Goal: Task Accomplishment & Management: Use online tool/utility

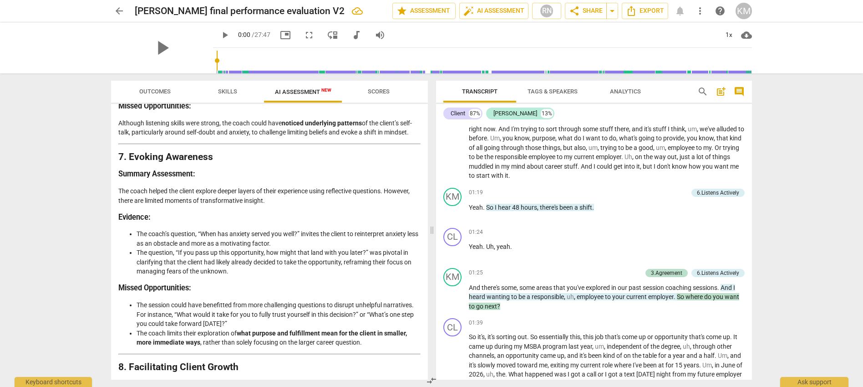
scroll to position [1375, 0]
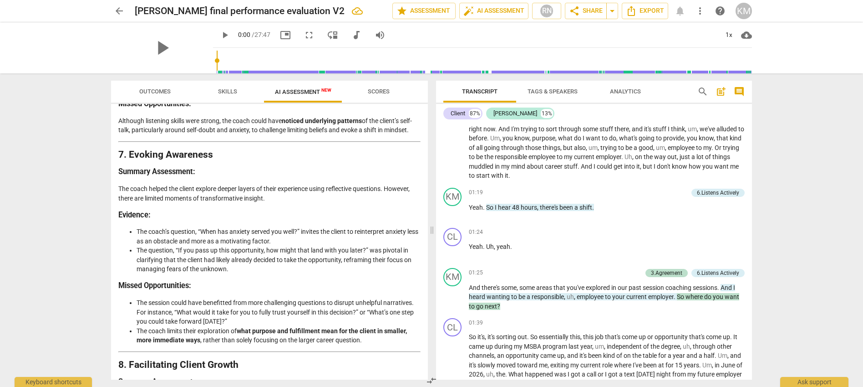
click at [308, 274] on li "The question, “If you pass up this opportunity, how might that land with you la…" at bounding box center [279, 259] width 284 height 28
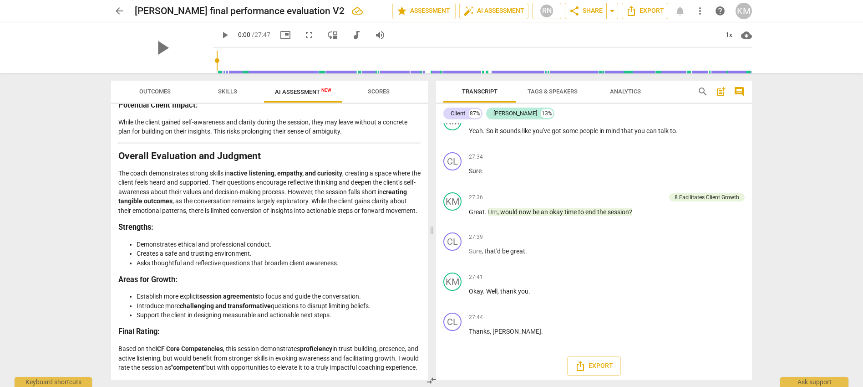
scroll to position [4601, 0]
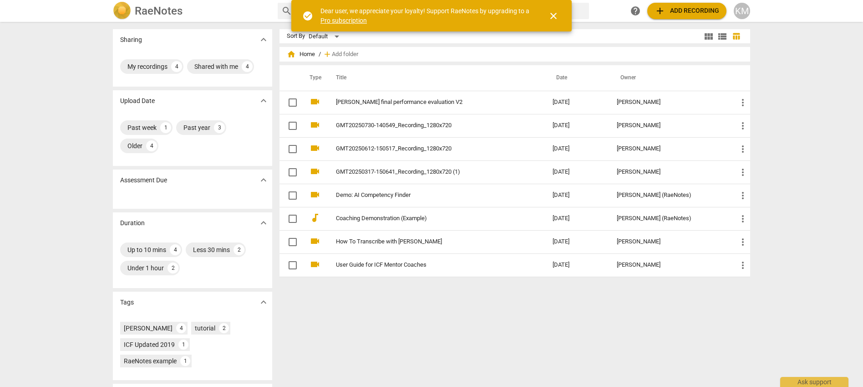
click at [678, 9] on span "add Add recording" at bounding box center [687, 10] width 65 height 11
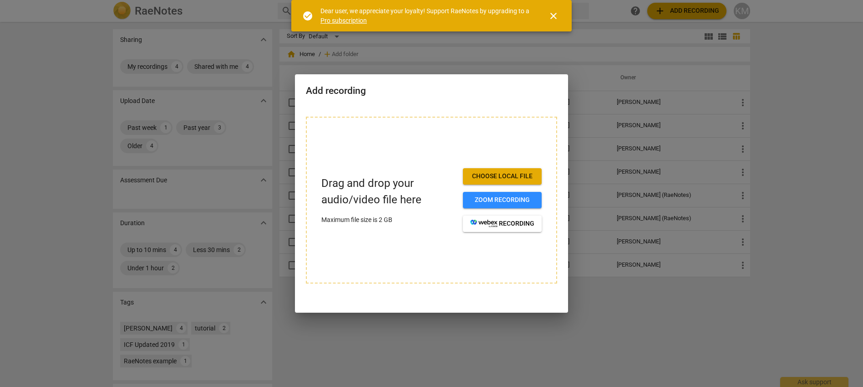
click at [524, 173] on span "Choose local file" at bounding box center [502, 176] width 64 height 9
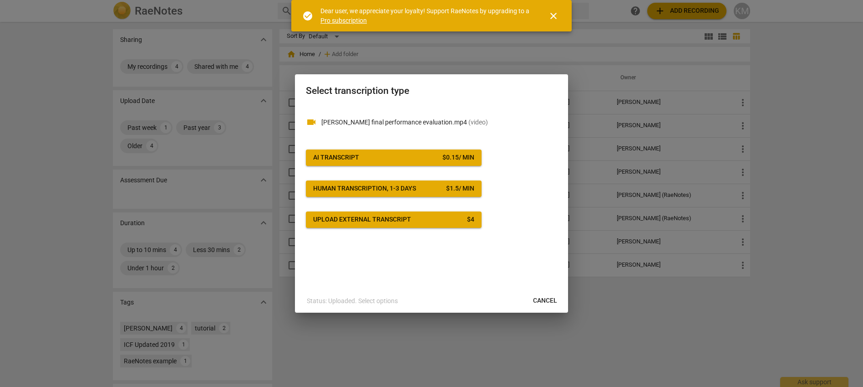
click at [394, 155] on span "AI Transcript $ 0.15 / min" at bounding box center [393, 157] width 161 height 9
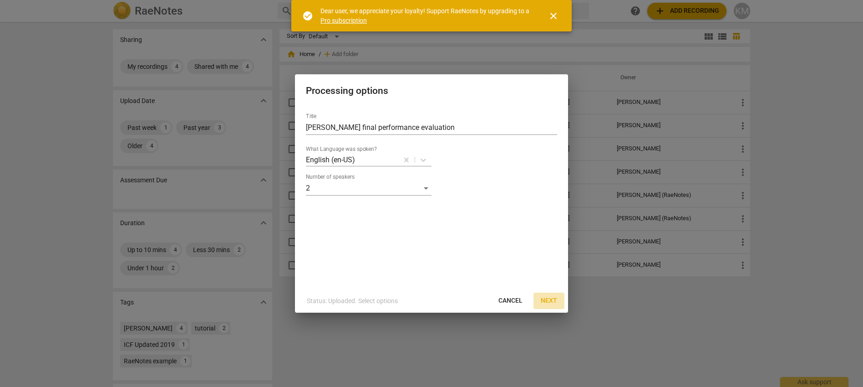
click at [549, 305] on button "Next" at bounding box center [549, 300] width 31 height 16
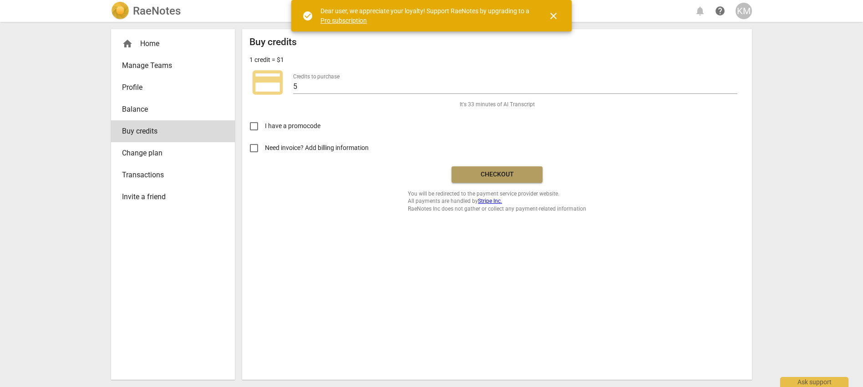
click at [474, 175] on span "Checkout" at bounding box center [497, 174] width 76 height 9
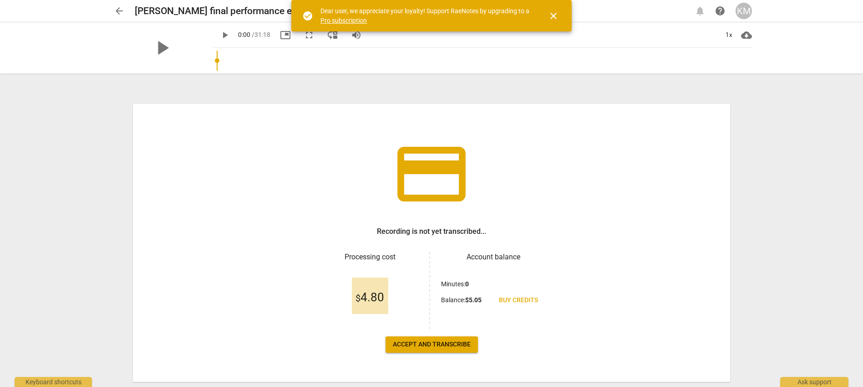
click at [555, 15] on span "close" at bounding box center [553, 15] width 11 height 11
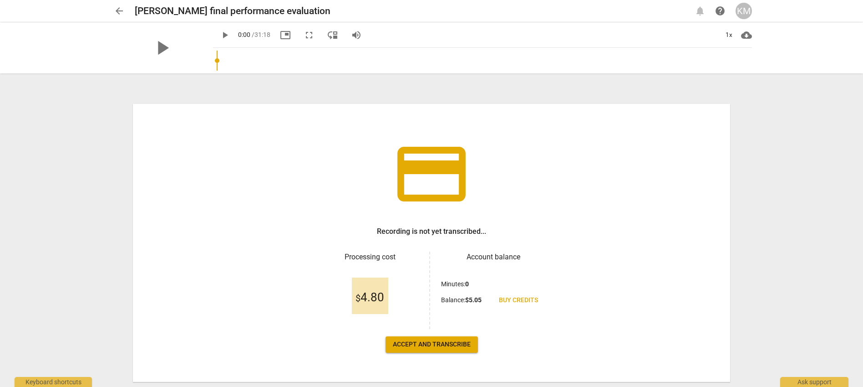
click at [118, 11] on span "arrow_back" at bounding box center [119, 10] width 11 height 11
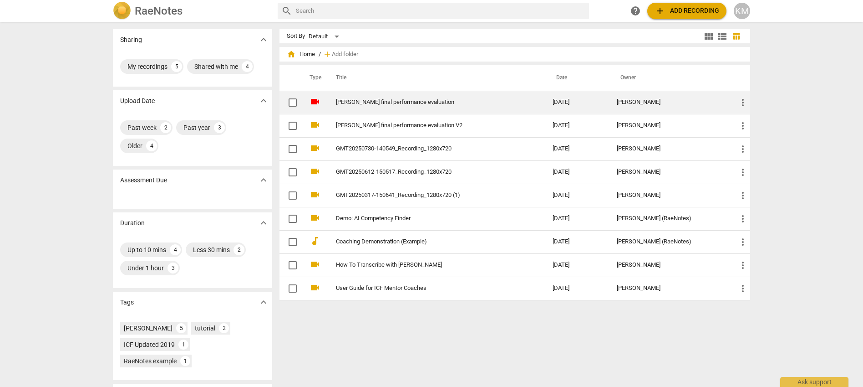
click at [293, 102] on input "checkbox" at bounding box center [292, 102] width 19 height 11
click at [738, 98] on span "more_vert" at bounding box center [743, 102] width 11 height 11
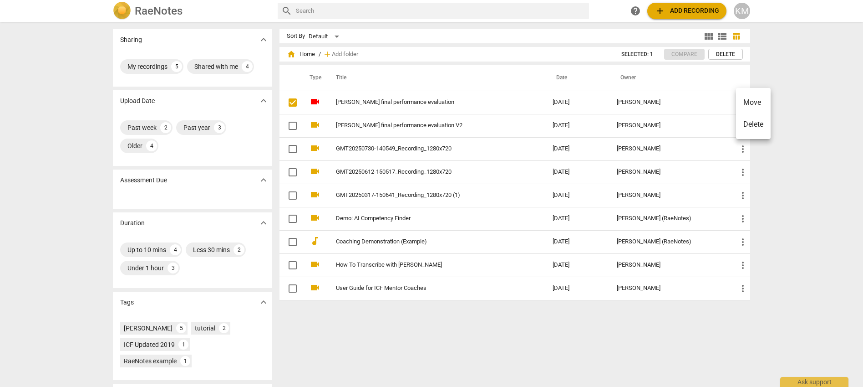
click at [369, 357] on div at bounding box center [431, 193] width 863 height 387
click at [667, 13] on span "add Add recording" at bounding box center [687, 10] width 65 height 11
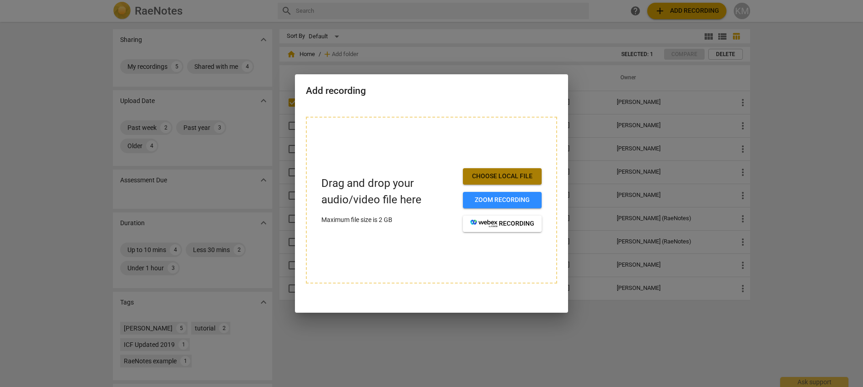
click at [511, 174] on span "Choose local file" at bounding box center [502, 176] width 64 height 9
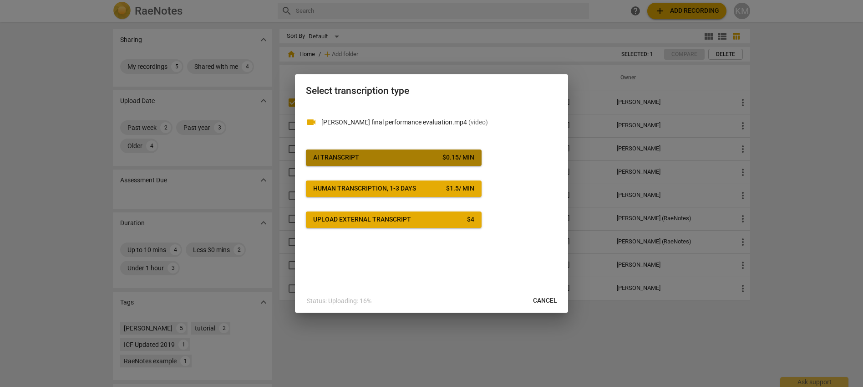
click at [430, 158] on span "AI Transcript $ 0.15 / min" at bounding box center [393, 157] width 161 height 9
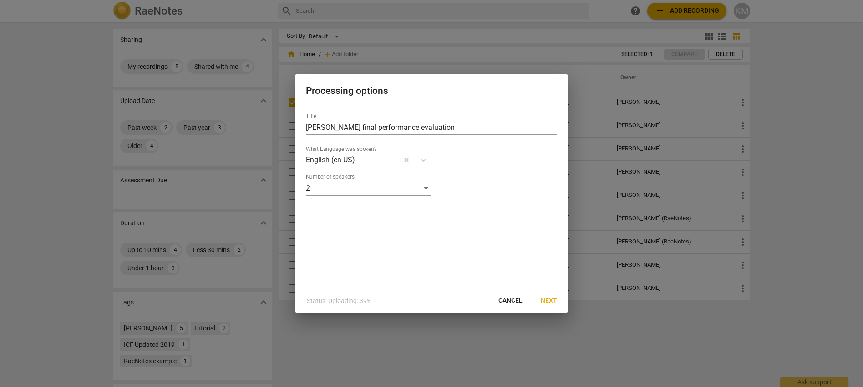
click at [552, 300] on span "Next" at bounding box center [549, 300] width 16 height 9
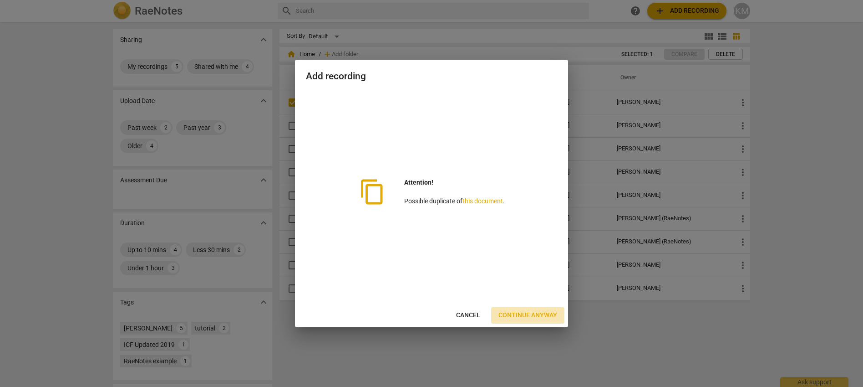
click at [514, 311] on span "Continue anyway" at bounding box center [528, 315] width 59 height 9
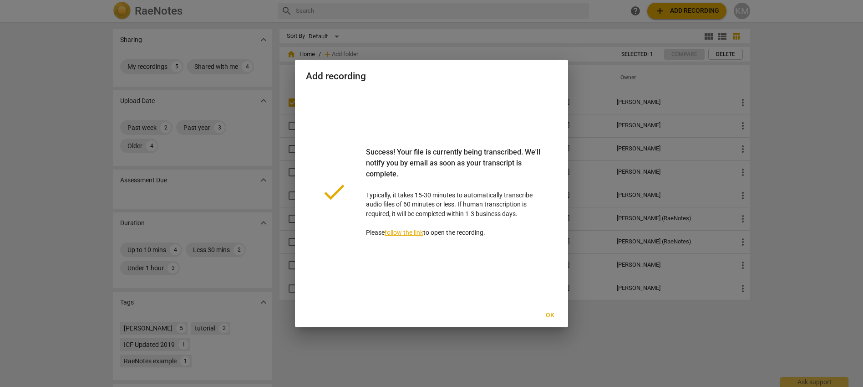
click at [553, 312] on span "Ok" at bounding box center [550, 315] width 15 height 9
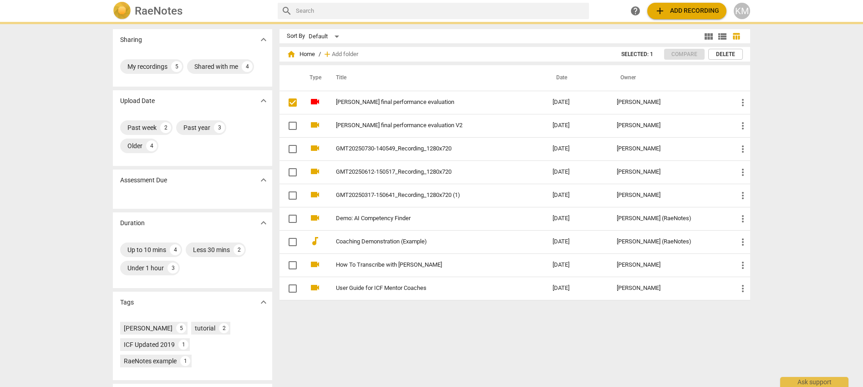
checkbox input "false"
checkbox input "true"
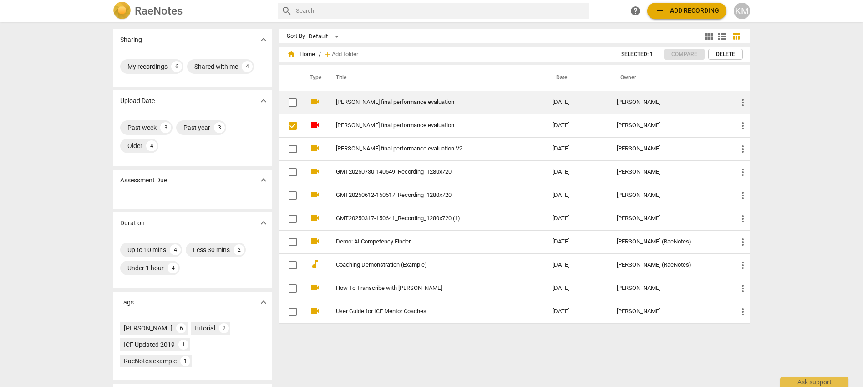
click at [351, 102] on link "Kris Muir final performance evaluation" at bounding box center [428, 102] width 184 height 7
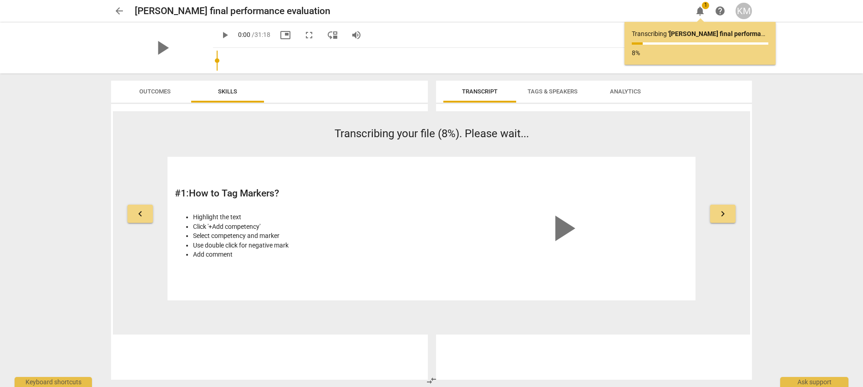
click at [744, 10] on div "KM" at bounding box center [744, 11] width 16 height 16
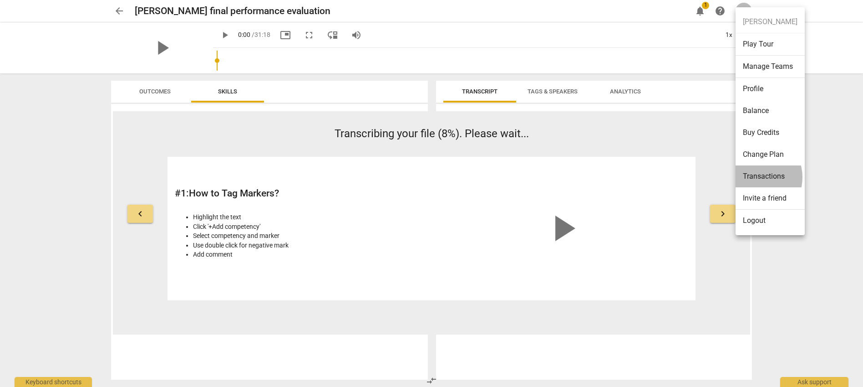
click at [756, 177] on li "Transactions" at bounding box center [770, 176] width 69 height 22
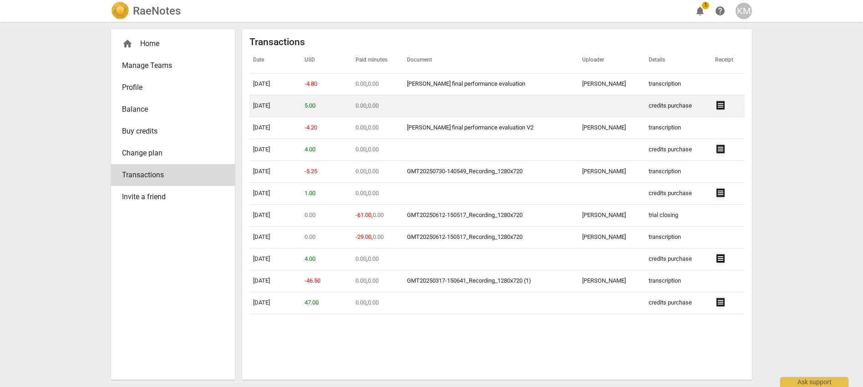
click at [717, 105] on span "receipt" at bounding box center [720, 105] width 11 height 11
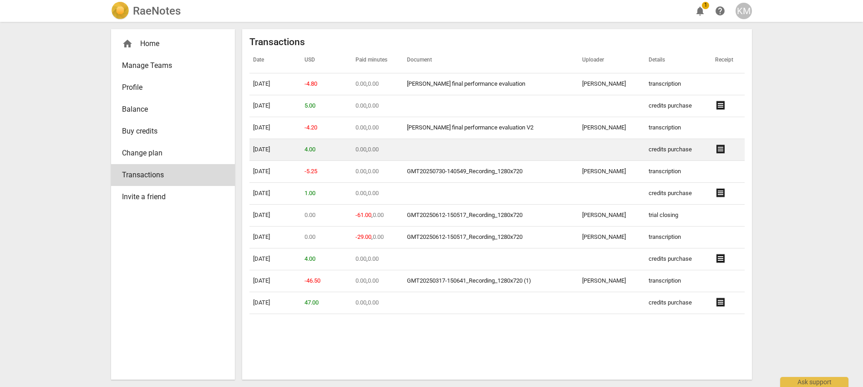
click at [721, 148] on span "receipt" at bounding box center [720, 148] width 11 height 11
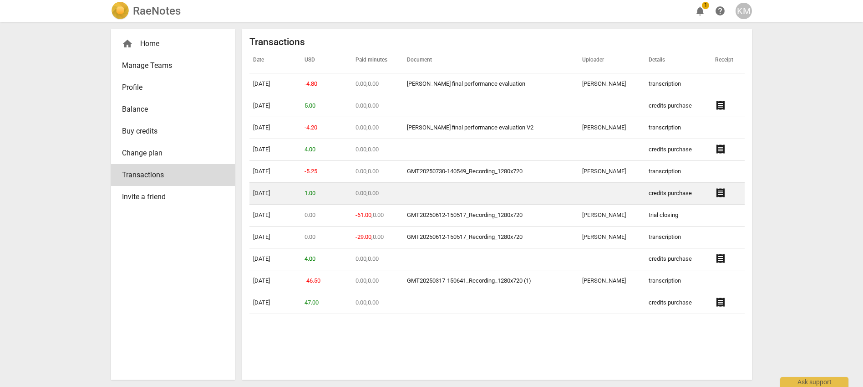
click at [720, 189] on span "receipt" at bounding box center [720, 192] width 11 height 11
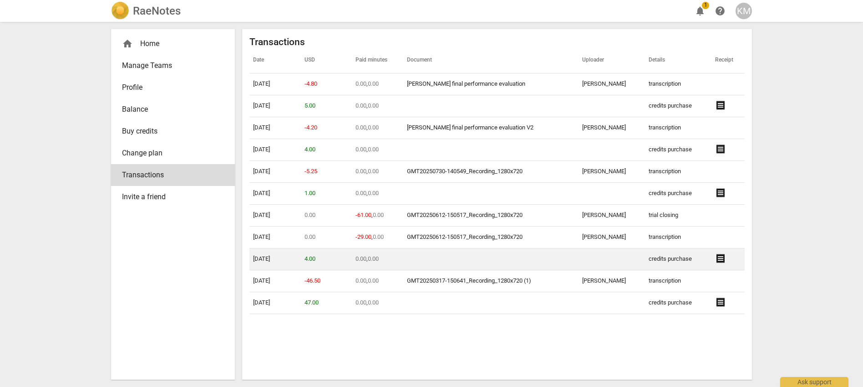
click at [721, 260] on span "receipt" at bounding box center [720, 258] width 11 height 11
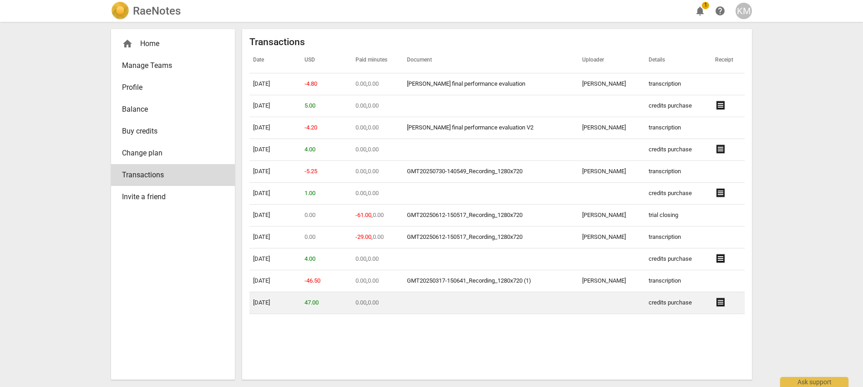
click at [718, 304] on span "receipt" at bounding box center [720, 301] width 11 height 11
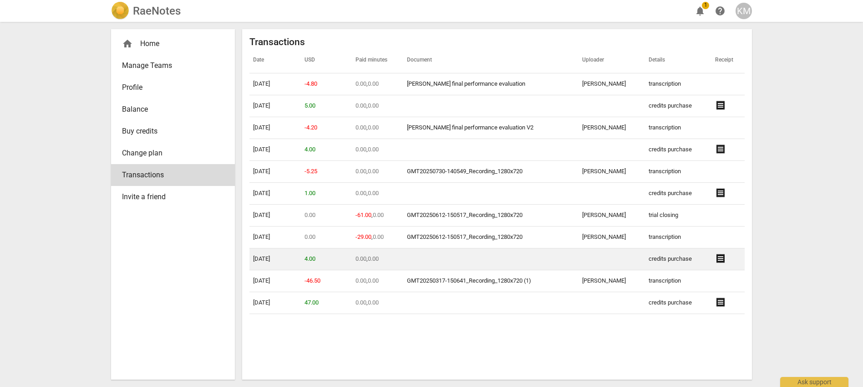
click at [716, 259] on span "receipt" at bounding box center [720, 258] width 11 height 11
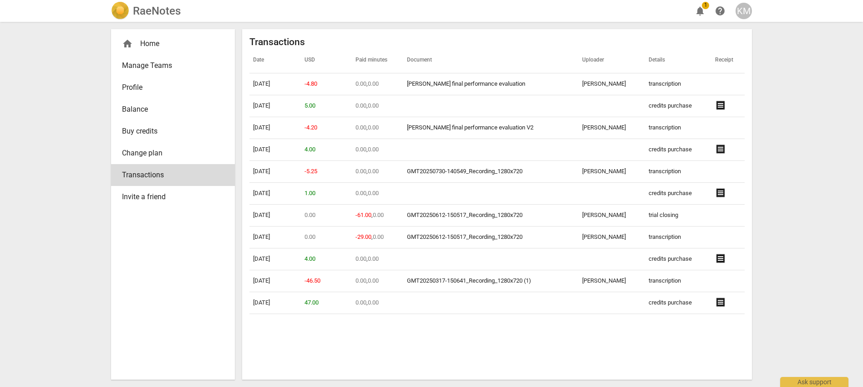
click at [707, 10] on span "notifications 1" at bounding box center [700, 10] width 16 height 11
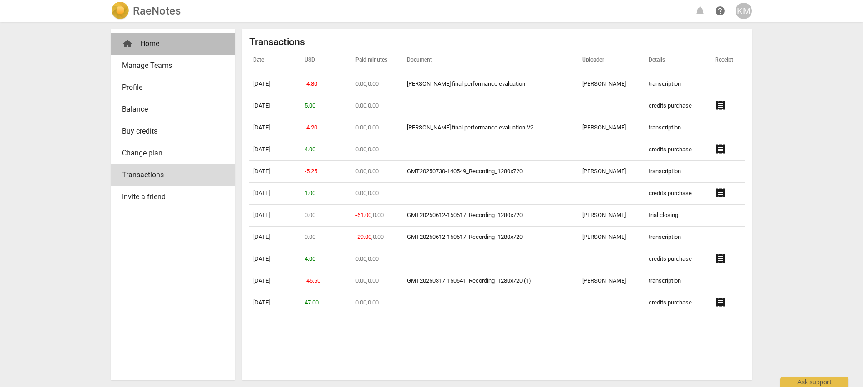
click at [166, 36] on div "home Home" at bounding box center [173, 44] width 124 height 22
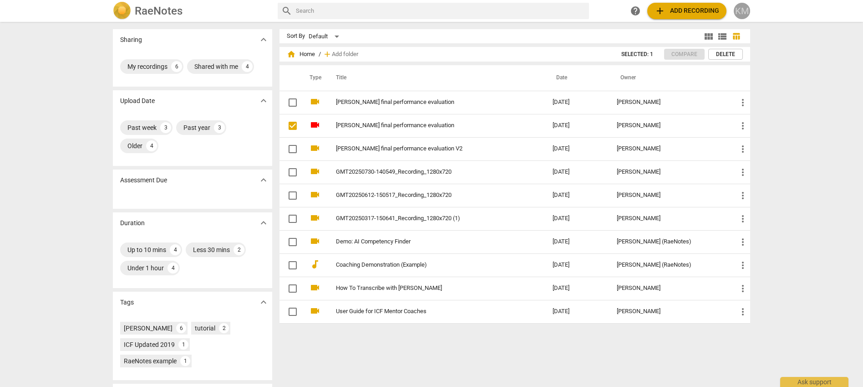
click at [741, 9] on div "KM" at bounding box center [742, 11] width 16 height 16
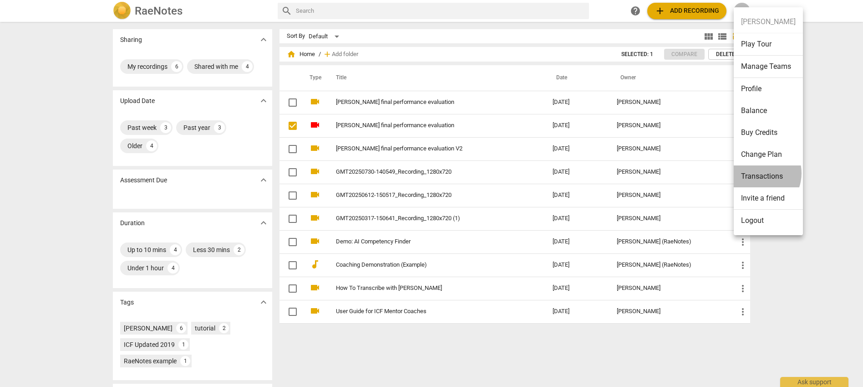
click at [759, 173] on li "Transactions" at bounding box center [768, 176] width 69 height 22
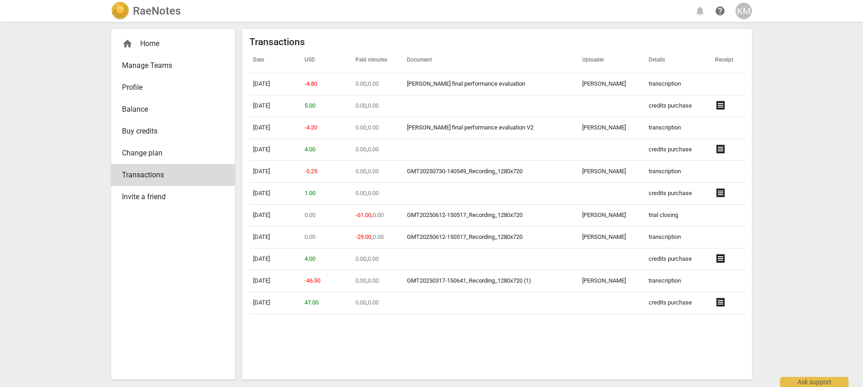
click at [142, 49] on div "home Home" at bounding box center [173, 44] width 124 height 22
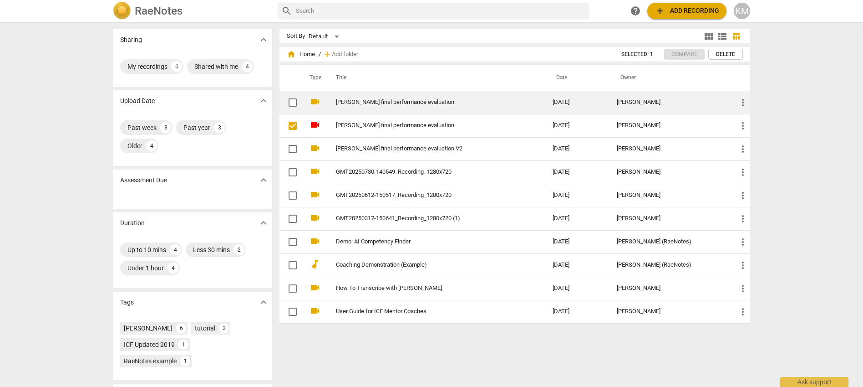
click at [367, 103] on link "Kris Muir final performance evaluation" at bounding box center [428, 102] width 184 height 7
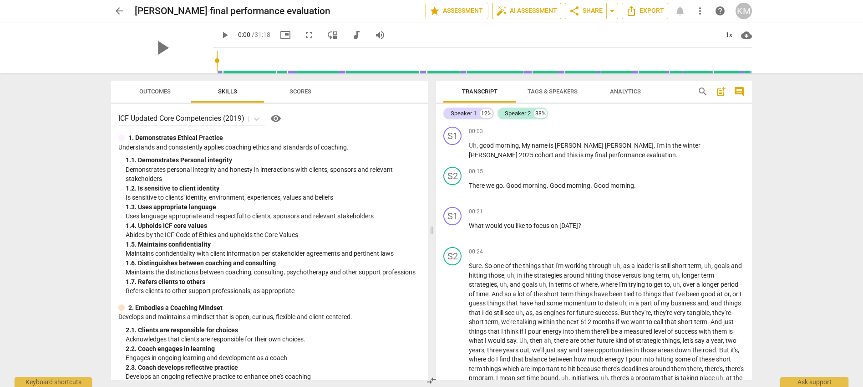
click at [515, 13] on span "auto_fix_high AI Assessment" at bounding box center [526, 10] width 61 height 11
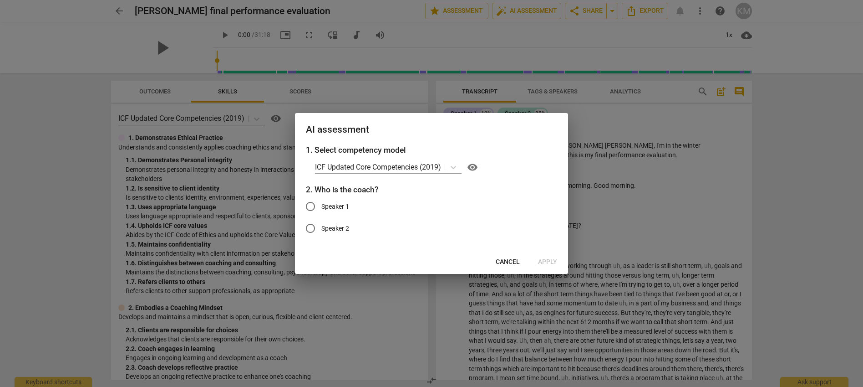
click at [499, 259] on span "Cancel" at bounding box center [508, 261] width 24 height 9
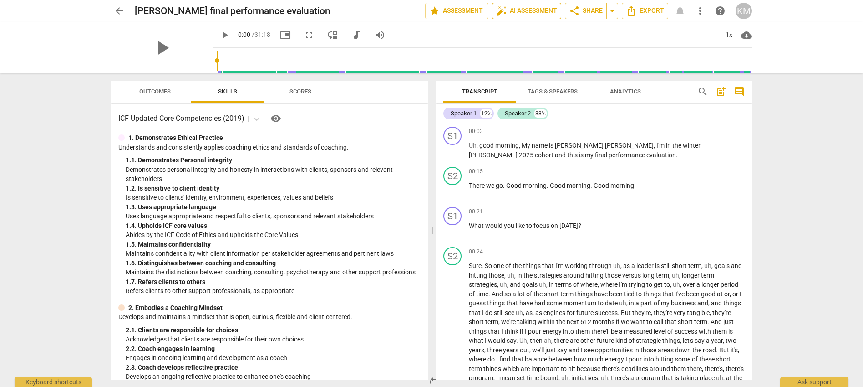
click at [533, 12] on span "auto_fix_high AI Assessment" at bounding box center [526, 10] width 61 height 11
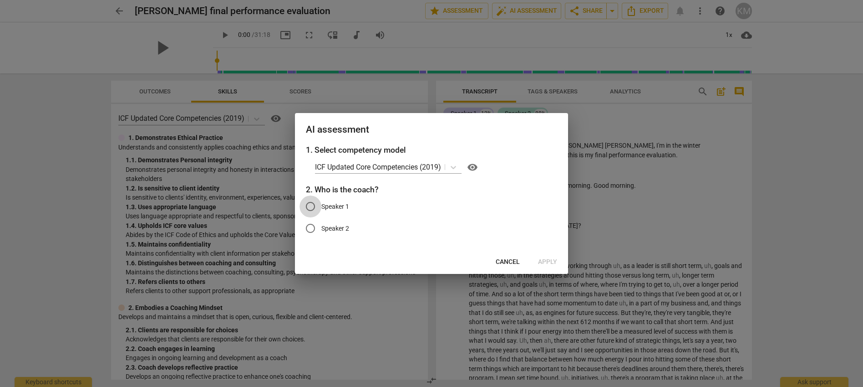
click at [307, 206] on input "Speaker 1" at bounding box center [311, 206] width 22 height 22
radio input "true"
click at [554, 261] on span "Apply" at bounding box center [547, 261] width 19 height 9
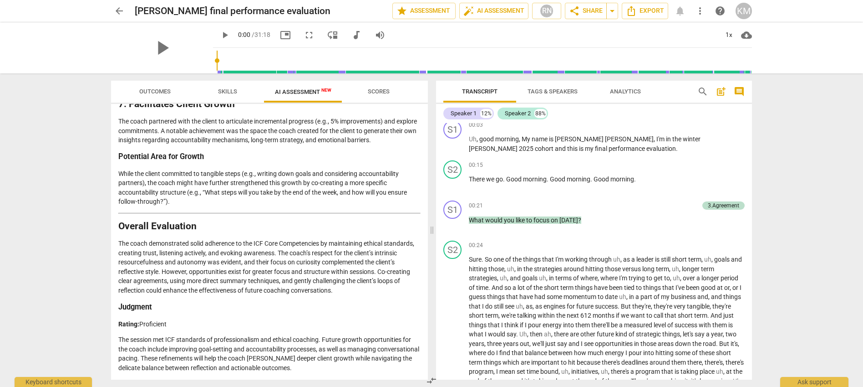
scroll to position [1225, 0]
